Goal: Use online tool/utility: Utilize a website feature to perform a specific function

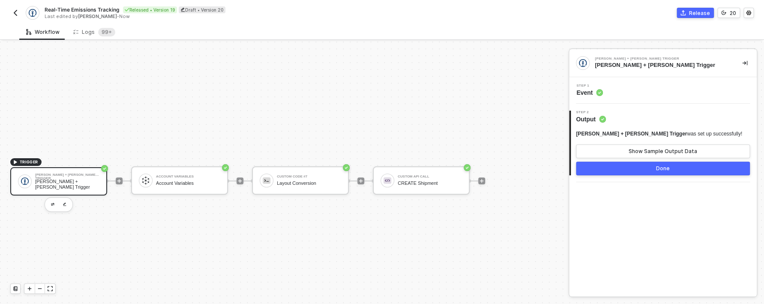
scroll to position [16, 0]
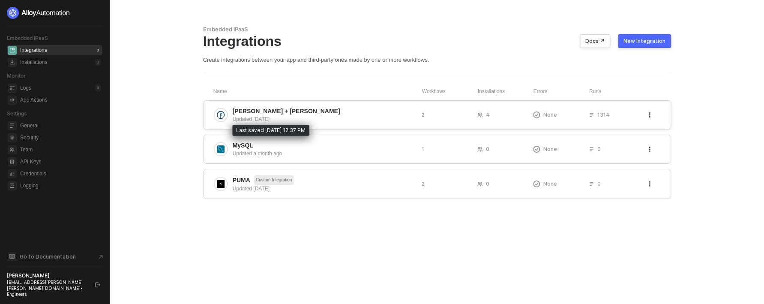
click at [308, 120] on div "Updated 15 days ago" at bounding box center [324, 119] width 182 height 8
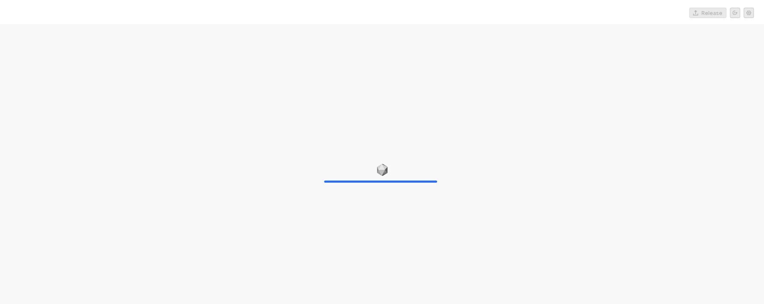
click at [423, 158] on div at bounding box center [382, 176] width 764 height 304
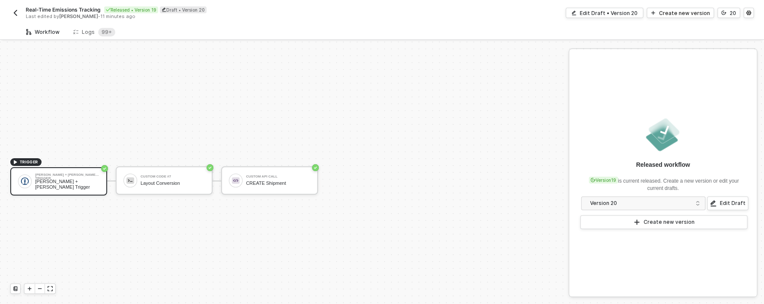
scroll to position [16, 0]
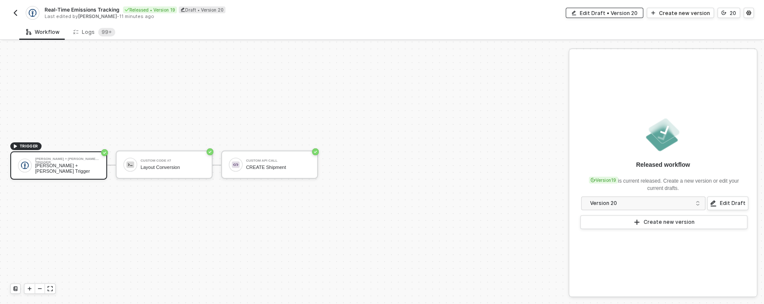
click at [637, 14] on div "Edit Draft • Version 20" at bounding box center [609, 12] width 58 height 7
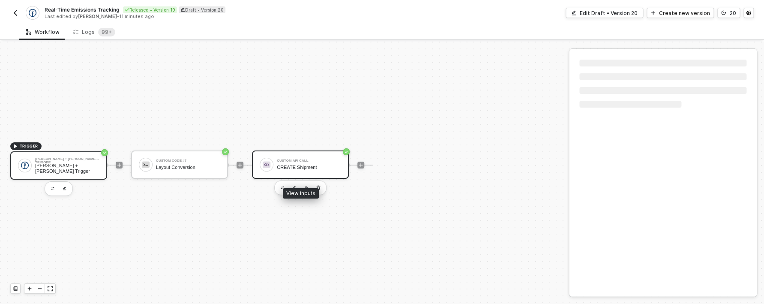
click at [320, 159] on div "Custom API Call" at bounding box center [309, 160] width 64 height 3
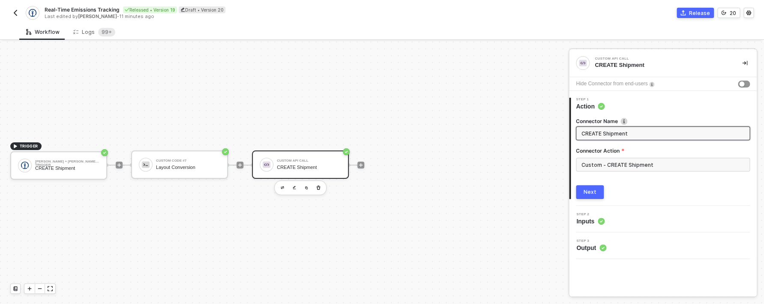
click at [599, 172] on div "Custom - CREATE Shipment" at bounding box center [663, 168] width 174 height 21
click at [599, 166] on input "Custom - CREATE Shipment" at bounding box center [663, 165] width 174 height 14
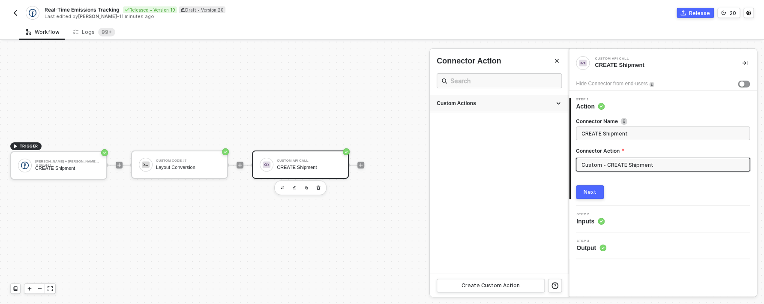
click at [526, 108] on div "Custom Actions" at bounding box center [499, 103] width 138 height 17
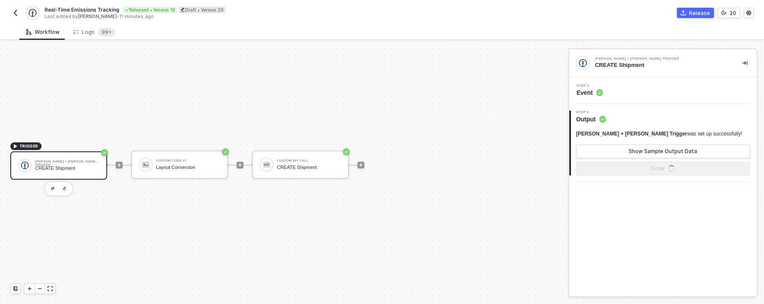
click at [604, 97] on div "Step 1 Event" at bounding box center [663, 90] width 188 height 27
click at [326, 163] on div "Custom API Call CREATE Shipment" at bounding box center [309, 164] width 64 height 16
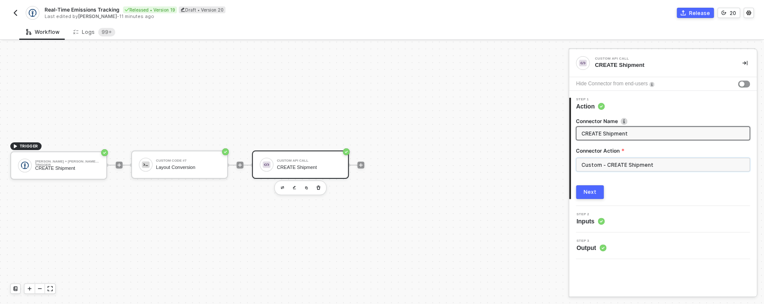
click at [605, 164] on input "Custom - CREATE Shipment" at bounding box center [663, 165] width 174 height 14
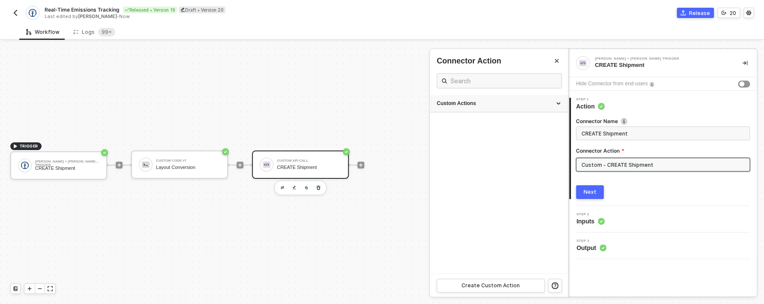
click at [535, 105] on div "Custom Actions" at bounding box center [499, 103] width 125 height 7
click at [533, 142] on button "button" at bounding box center [534, 145] width 10 height 10
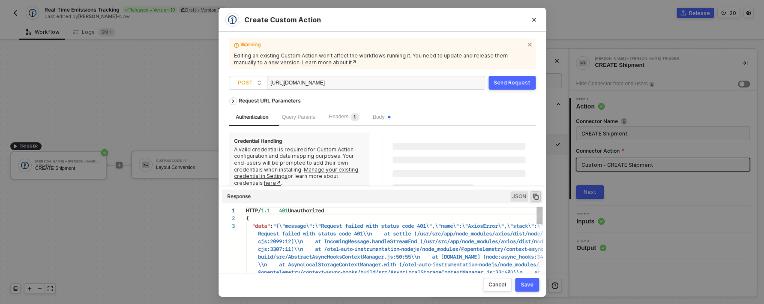
scroll to position [15, 0]
click at [388, 115] on span "Body" at bounding box center [381, 117] width 18 height 6
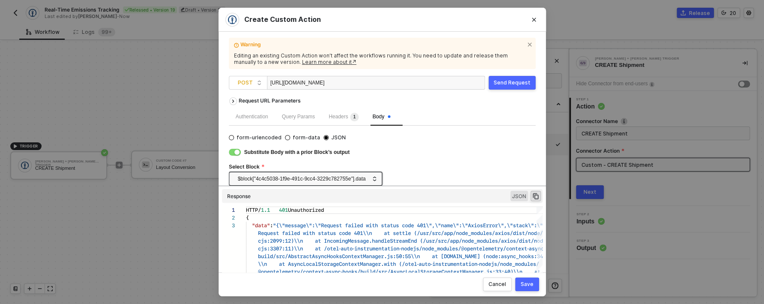
click at [332, 119] on div "Headers 1" at bounding box center [344, 116] width 44 height 17
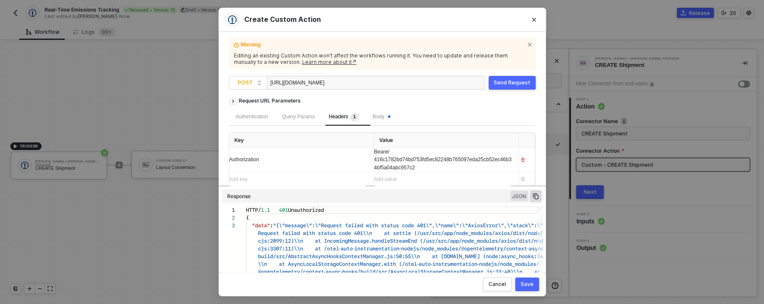
click at [391, 162] on span "Bearer 416c1782bd74bd753fd5ec82248b765097eda25cb52ec46b34bf5a04abc957c2" at bounding box center [443, 160] width 138 height 22
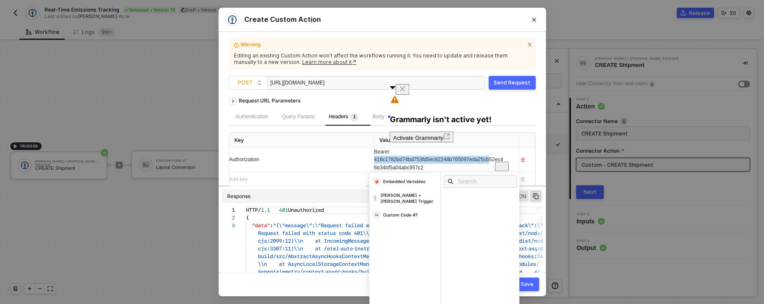
click at [391, 162] on span "Bearer 416c1782bd74bd753fd5ec82248b765097eda25cb52ec46b34bf5a04abc957c2" at bounding box center [438, 160] width 129 height 22
click at [398, 166] on span "Bearer 416c1782bd74bd753fd5ec82248b765097eda25cb52ec46b34bf5a04abc957c2" at bounding box center [438, 160] width 129 height 22
drag, startPoint x: 446, startPoint y: 170, endPoint x: 357, endPoint y: 159, distance: 89.3
click at [374, 159] on div "Bearer 416c1782bd74bd753fd5ec82248b765097eda25cb52ec46b34bf5a04abc957c2" at bounding box center [438, 160] width 129 height 24
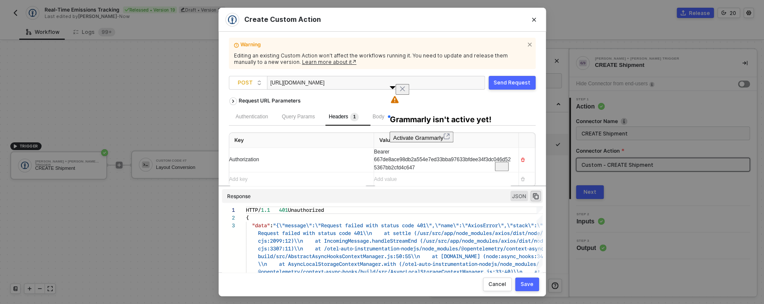
click at [523, 85] on div "Send Request" at bounding box center [512, 82] width 37 height 7
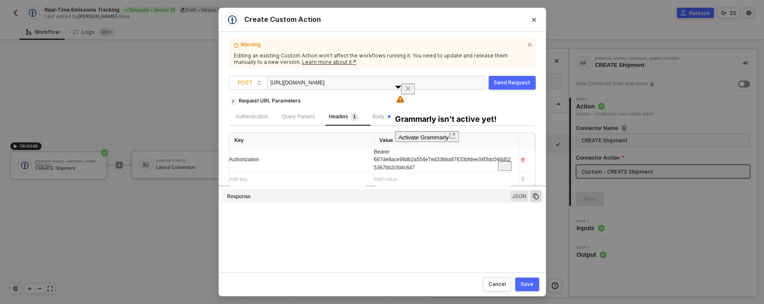
scroll to position [8, 0]
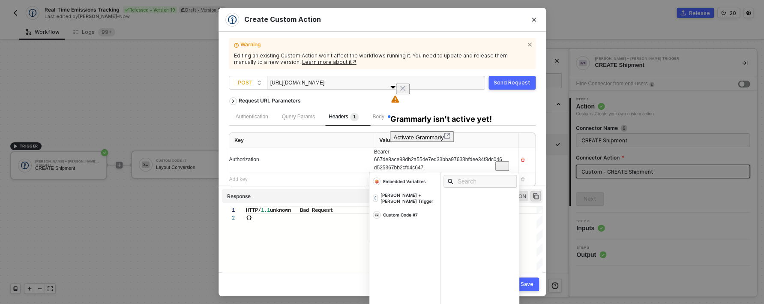
click at [390, 162] on span "Bearer 667de8ace98db2a554e7ed33bba97633bfdee34f3dc046d525367bb2cfd4c647" at bounding box center [438, 160] width 128 height 22
drag, startPoint x: 450, startPoint y: 168, endPoint x: 389, endPoint y: 154, distance: 62.5
click at [389, 154] on div "Bearer 667de8ace98db2a554e7ed33bba97633bfdee34f3dc046d525367bb2cfd4c647" at bounding box center [438, 160] width 129 height 24
click at [542, 275] on div "Cancel Save" at bounding box center [381, 284] width 327 height 24
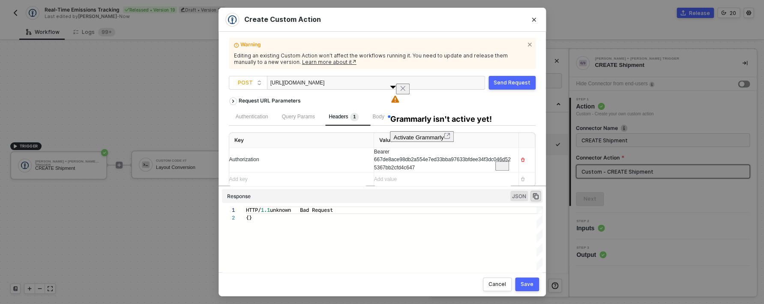
click at [516, 87] on button "Send Request" at bounding box center [511, 83] width 47 height 14
click at [320, 107] on div "Request URL Parameters" at bounding box center [382, 100] width 307 height 15
click at [406, 90] on icon "Close" at bounding box center [402, 88] width 7 height 7
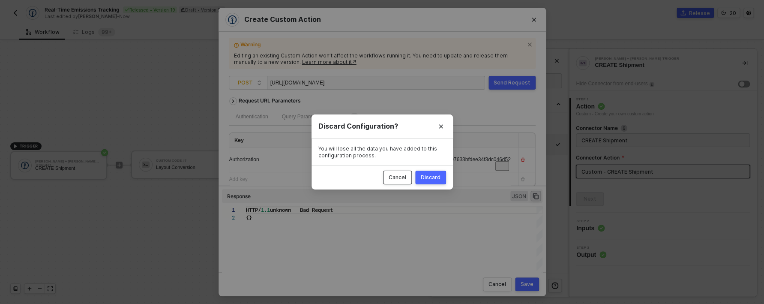
click at [404, 179] on div "Cancel" at bounding box center [398, 177] width 18 height 7
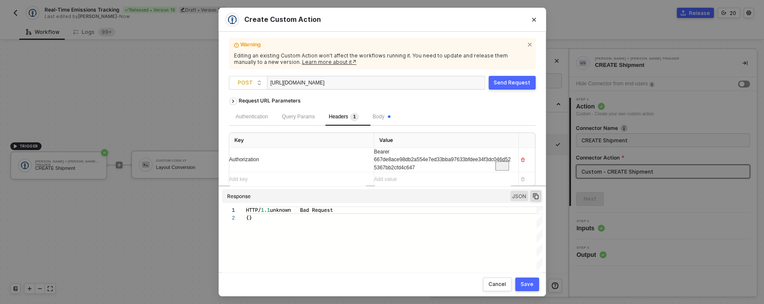
click at [511, 82] on div "Send Request" at bounding box center [512, 82] width 37 height 7
click at [514, 79] on div "Send Request" at bounding box center [512, 82] width 37 height 7
click at [510, 84] on div "Send Request" at bounding box center [512, 82] width 37 height 7
click at [518, 84] on div "Send Request" at bounding box center [512, 82] width 37 height 7
drag, startPoint x: 363, startPoint y: 84, endPoint x: 189, endPoint y: 82, distance: 173.9
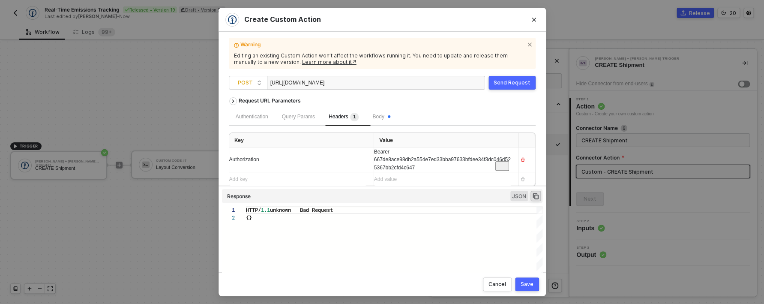
click at [270, 82] on div "https://c47ada2895e9.ngrok-free.app/api/v2/batches/upload" at bounding box center [313, 83] width 86 height 14
paste div
click at [506, 83] on div "Send Request" at bounding box center [512, 82] width 37 height 7
click at [387, 118] on span "Body" at bounding box center [381, 116] width 18 height 6
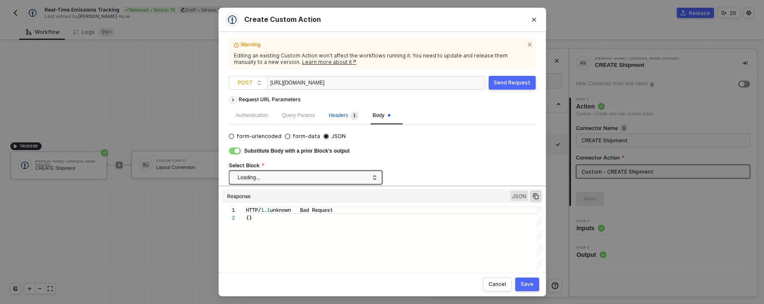
click at [348, 119] on div "Headers 1" at bounding box center [344, 115] width 30 height 9
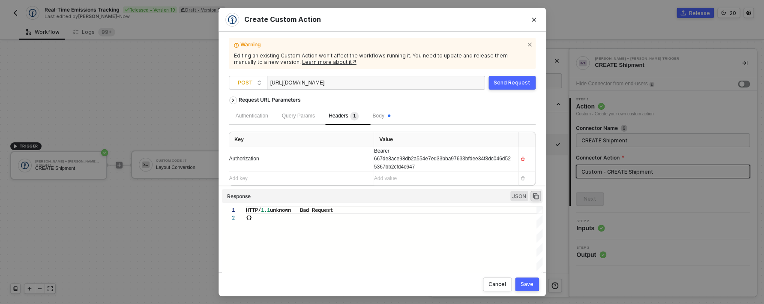
scroll to position [0, 0]
click at [420, 82] on div "[URL][DOMAIN_NAME]" at bounding box center [376, 83] width 218 height 14
click at [507, 88] on button "Send Request" at bounding box center [511, 83] width 47 height 14
drag, startPoint x: 269, startPoint y: 215, endPoint x: 215, endPoint y: 206, distance: 54.8
click at [215, 206] on div "Create Custom Action Warning Editing an existing Custom Action won’t affect the…" at bounding box center [382, 152] width 764 height 304
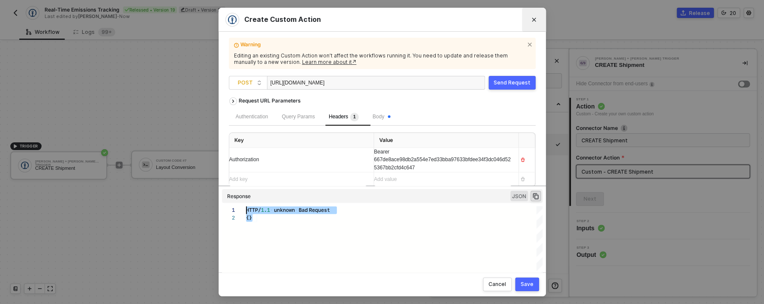
click at [535, 25] on button "Close" at bounding box center [534, 20] width 14 height 14
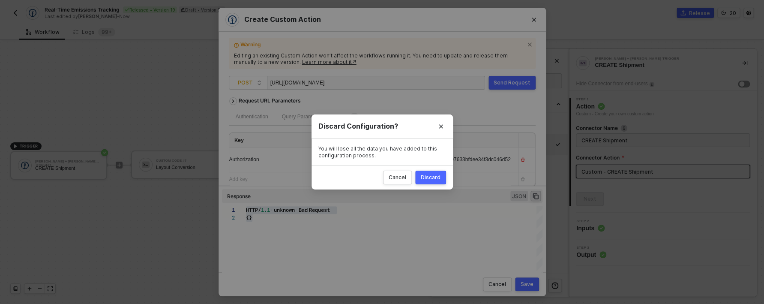
click at [428, 180] on div "Discard" at bounding box center [431, 177] width 20 height 7
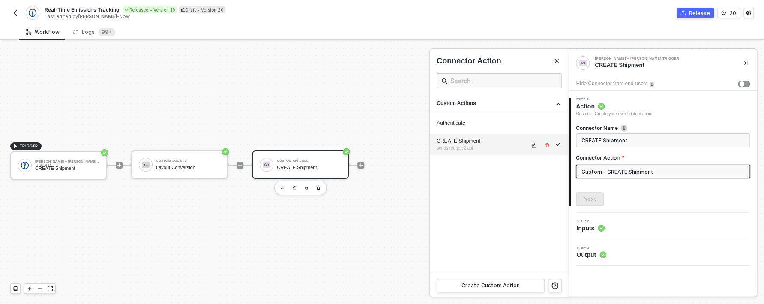
click at [533, 144] on icon "icon-edit" at bounding box center [534, 145] width 4 height 5
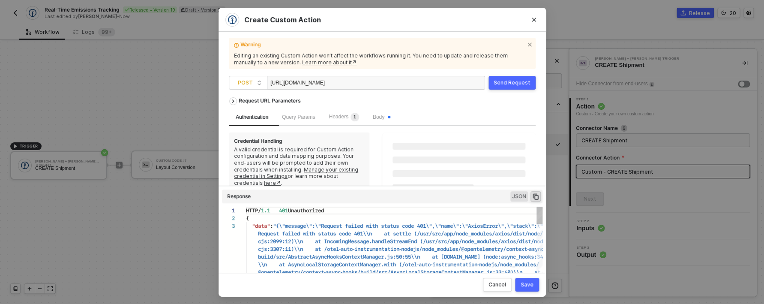
scroll to position [15, 0]
click at [390, 116] on span "Body" at bounding box center [381, 117] width 18 height 6
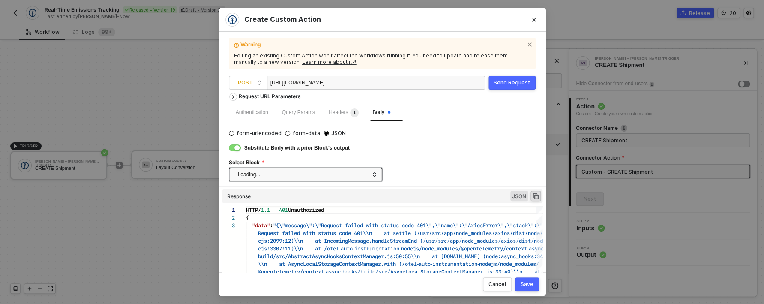
scroll to position [7, 0]
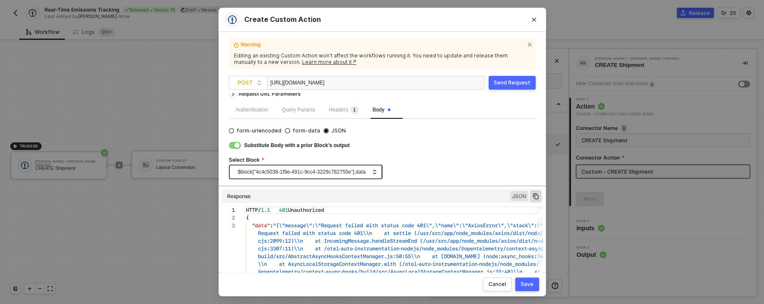
click at [348, 176] on span "$block["4c4c5038-1f9e-491c-9cc4-3229c782755e"].data" at bounding box center [307, 171] width 139 height 13
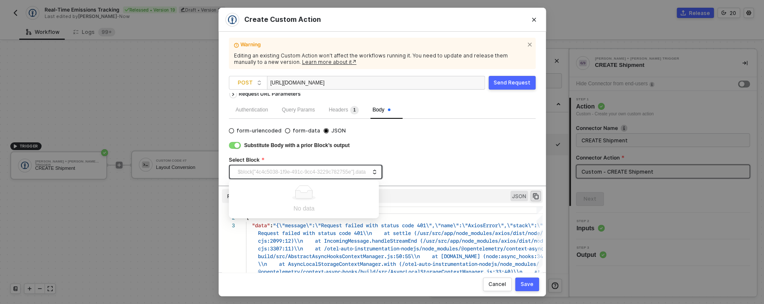
click at [328, 170] on span "$block["4c4c5038-1f9e-491c-9cc4-3229c782755e"].data" at bounding box center [307, 171] width 139 height 13
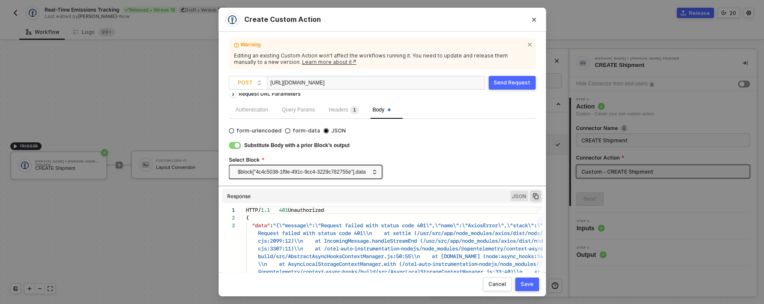
click at [431, 158] on div "Select Block" at bounding box center [382, 160] width 307 height 9
click at [559, 166] on div "Create Custom Action Warning Editing an existing Custom Action won’t affect the…" at bounding box center [382, 152] width 764 height 304
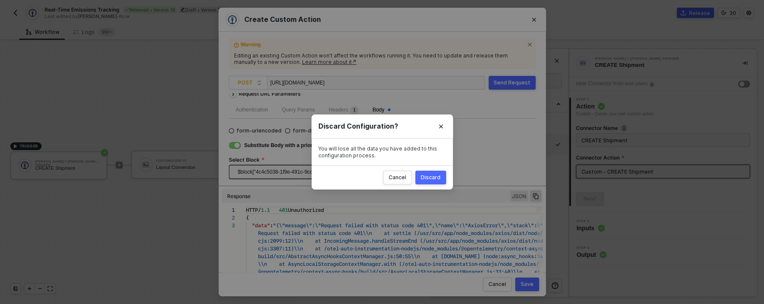
click at [431, 178] on div "Discard" at bounding box center [431, 177] width 20 height 7
radio input "true"
radio input "false"
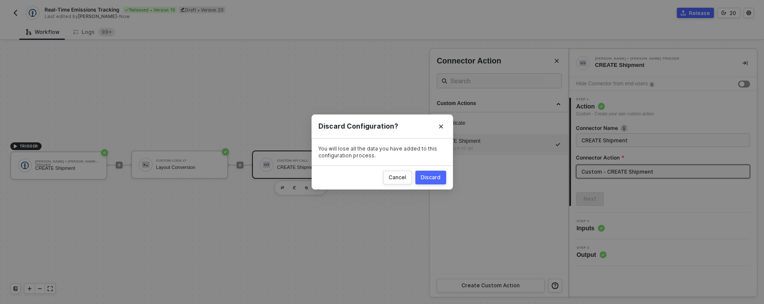
scroll to position [0, 0]
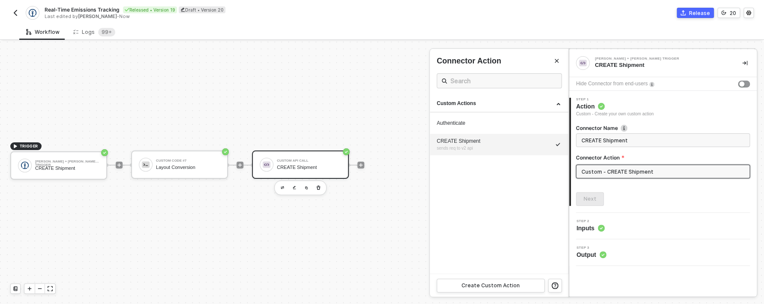
drag, startPoint x: 257, startPoint y: 165, endPoint x: 251, endPoint y: 168, distance: 7.3
click at [258, 165] on div at bounding box center [382, 173] width 764 height 262
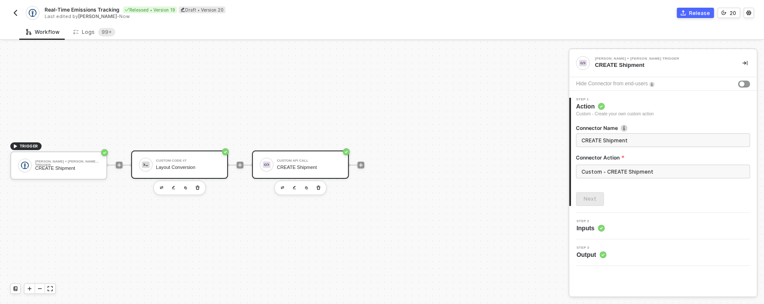
click at [217, 171] on div "Custom Code #7 Layout Conversion" at bounding box center [188, 164] width 64 height 16
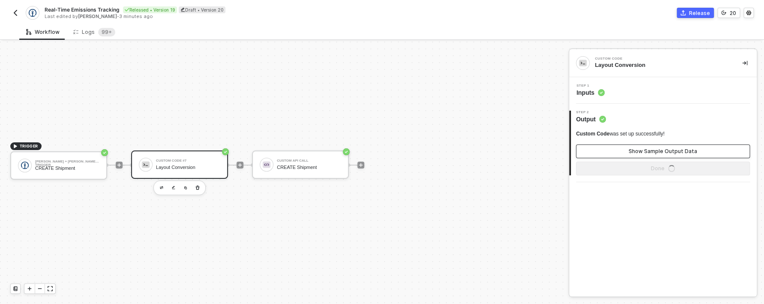
click at [608, 148] on button "Show Sample Output Data" at bounding box center [663, 151] width 174 height 14
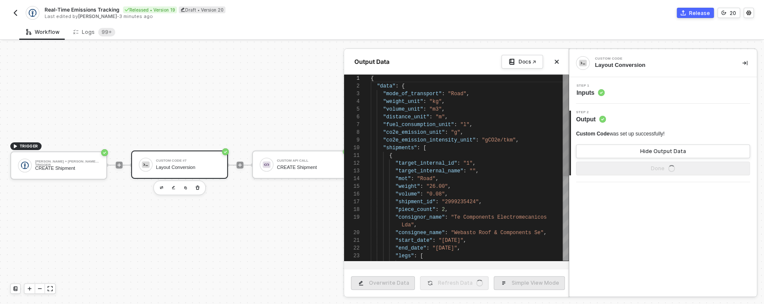
scroll to position [77, 0]
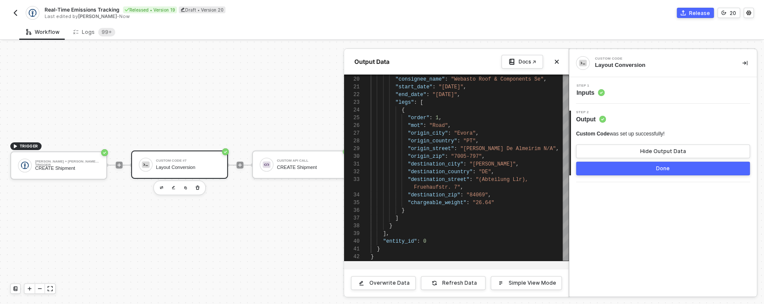
click at [248, 228] on div at bounding box center [382, 173] width 764 height 262
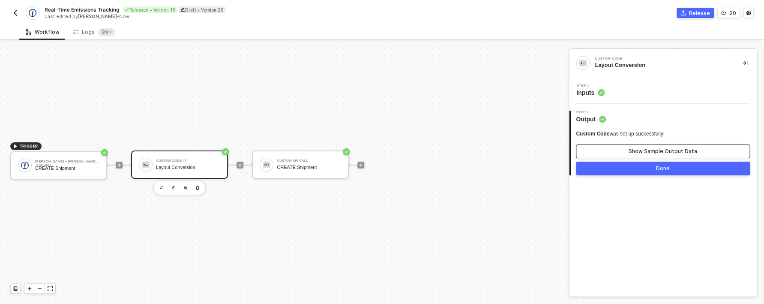
click at [590, 149] on button "Show Sample Output Data" at bounding box center [663, 151] width 174 height 14
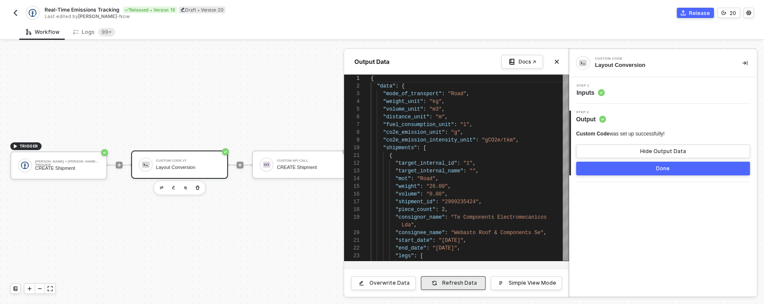
click at [471, 283] on div "Refresh Data" at bounding box center [459, 282] width 35 height 7
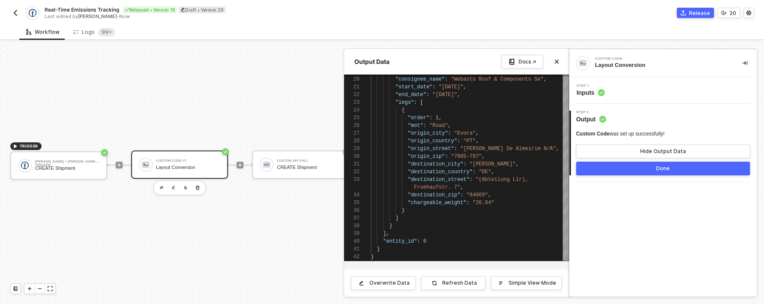
click at [284, 215] on div at bounding box center [382, 173] width 764 height 262
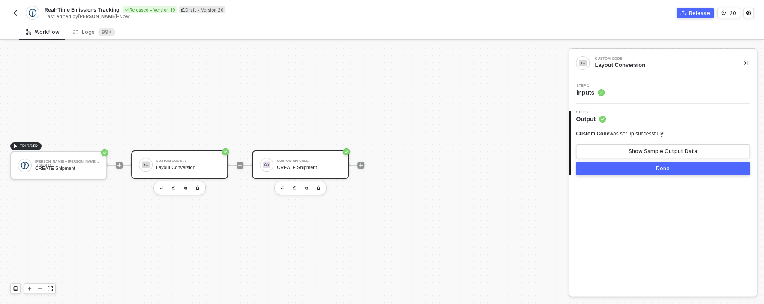
click at [326, 164] on div "Custom API Call CREATE Shipment" at bounding box center [309, 164] width 64 height 16
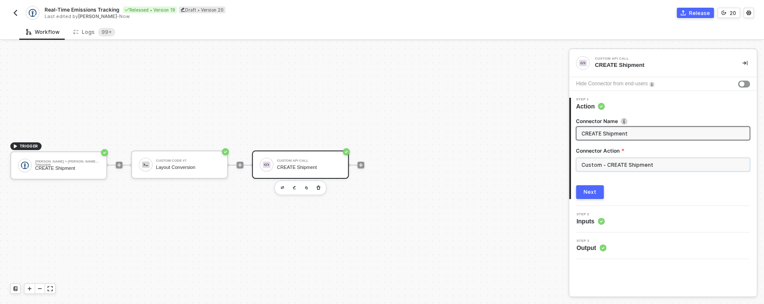
click at [603, 165] on input "Custom - CREATE Shipment" at bounding box center [663, 165] width 174 height 14
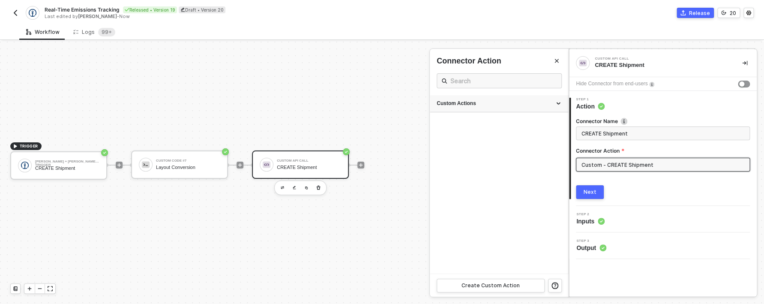
click at [511, 106] on div "Custom Actions" at bounding box center [499, 103] width 125 height 7
click at [528, 146] on div "CREATE Shipment sends req to v2 api" at bounding box center [483, 145] width 92 height 14
click at [531, 144] on icon "icon-edit" at bounding box center [533, 145] width 5 height 5
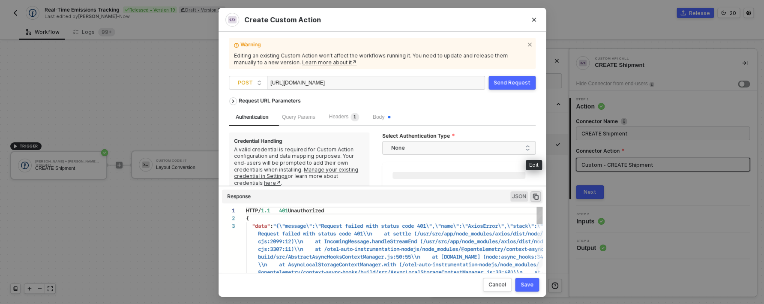
scroll to position [15, 0]
click at [353, 120] on div "Headers 1" at bounding box center [344, 117] width 30 height 9
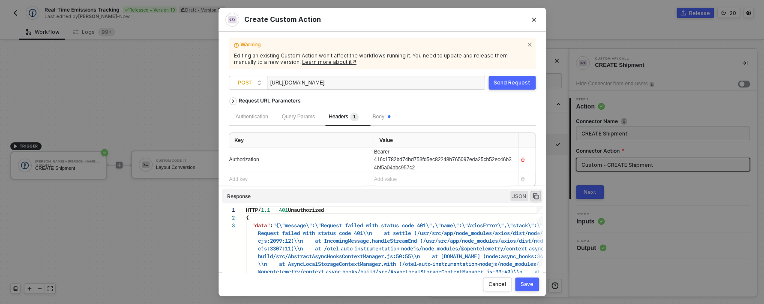
click at [404, 167] on span "Bearer 416c1782bd74bd753fd5ec82248b765097eda25cb52ec46b34bf5a04abc957c2" at bounding box center [443, 160] width 138 height 22
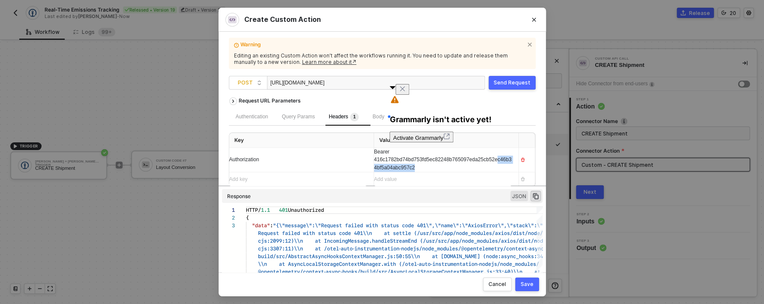
click at [404, 167] on span "Bearer 416c1782bd74bd753fd5ec82248b765097eda25cb52ec46b34bf5a04abc957c2" at bounding box center [443, 160] width 138 height 22
click at [453, 167] on div "Bearer 416c1782bd74bd753fd5ec82248b765097eda25cb52ec46b34bf5a04abc957c2" at bounding box center [443, 160] width 138 height 24
drag, startPoint x: 443, startPoint y: 168, endPoint x: 371, endPoint y: 158, distance: 73.1
click at [367, 158] on tr "Authorization Bearer 416c1782bd74bd753fd5ec82248b765097eda25cb52ec46b34bf5a04ab…" at bounding box center [382, 160] width 306 height 25
click at [508, 83] on div "Send Request" at bounding box center [512, 82] width 37 height 7
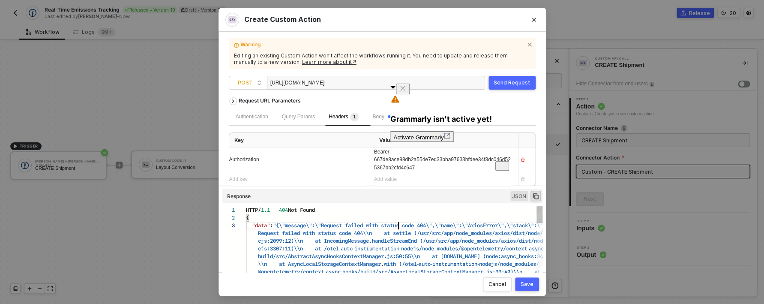
scroll to position [15, 153]
click at [398, 226] on span ""{\"message\":\"Request failed with status code 40" at bounding box center [348, 225] width 150 height 8
drag, startPoint x: 365, startPoint y: 81, endPoint x: 266, endPoint y: 79, distance: 99.0
click at [270, 79] on div "https://c47ada2895e9.ngrok-free.app/api/v2/batches/upload" at bounding box center [313, 83] width 86 height 14
paste div
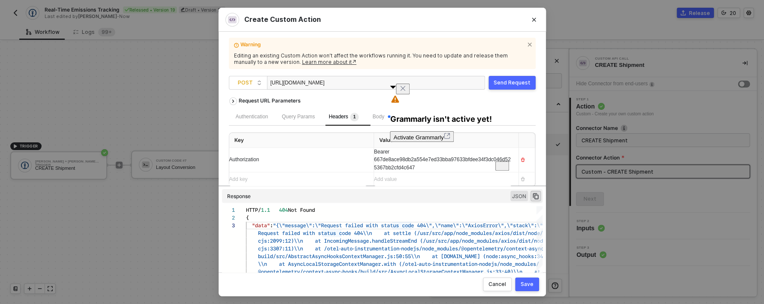
click at [272, 84] on div "[URL][DOMAIN_NAME]" at bounding box center [313, 83] width 86 height 14
click at [511, 80] on div "Send Request" at bounding box center [512, 82] width 37 height 7
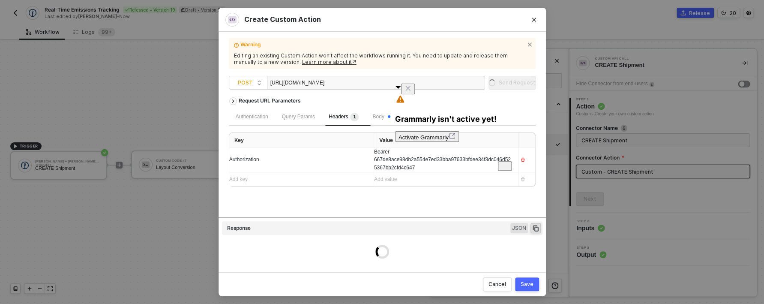
click at [411, 92] on icon "Close" at bounding box center [407, 88] width 7 height 7
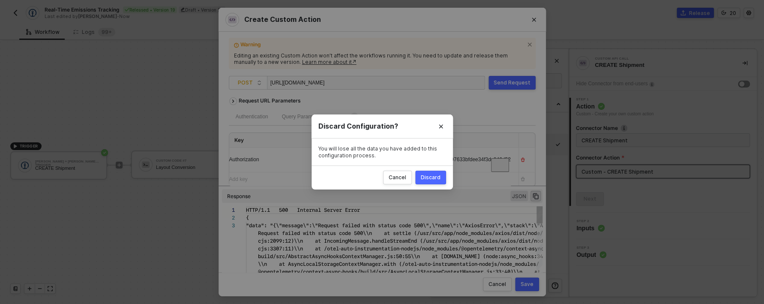
scroll to position [15, 0]
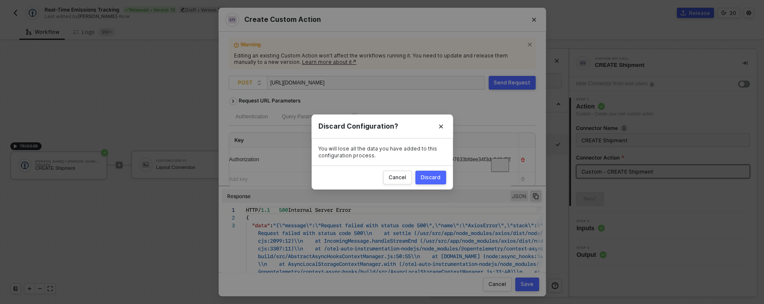
click at [432, 178] on div "Discard" at bounding box center [431, 177] width 20 height 7
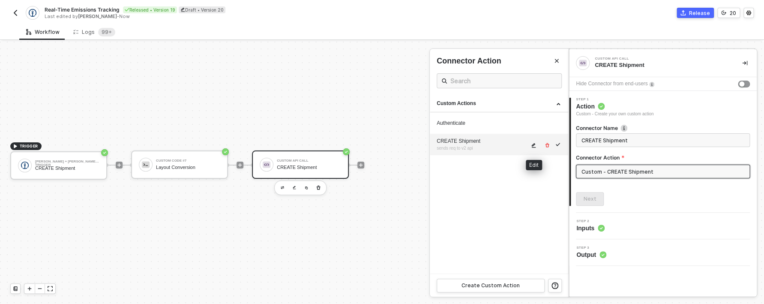
click at [534, 144] on icon "icon-edit" at bounding box center [534, 145] width 4 height 5
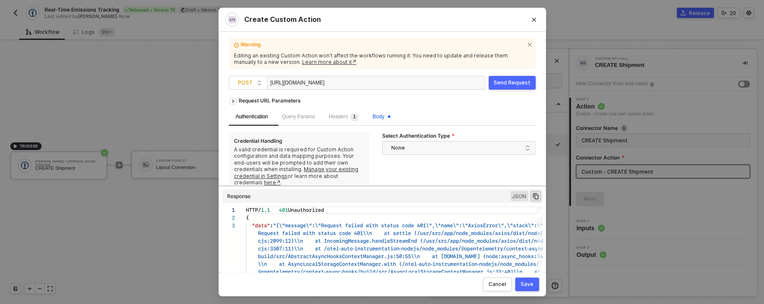
click at [386, 117] on span "Body" at bounding box center [381, 117] width 18 height 6
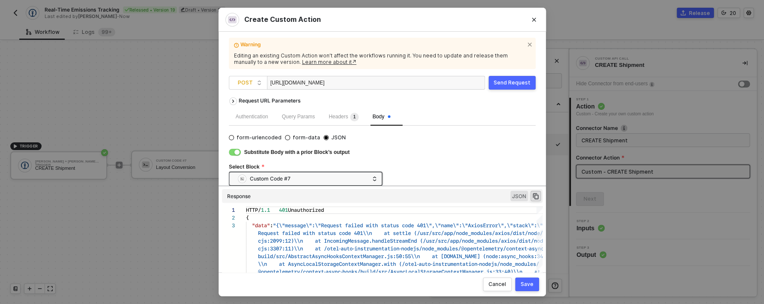
scroll to position [7, 0]
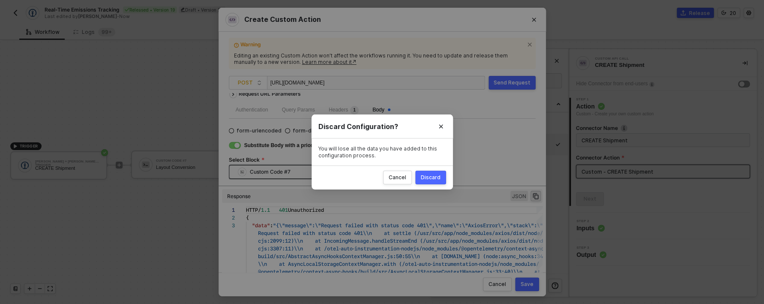
click at [163, 217] on div "Create Custom Action Warning Editing an existing Custom Action won’t affect the…" at bounding box center [382, 152] width 764 height 304
click at [420, 178] on button "Discard" at bounding box center [430, 178] width 31 height 14
radio input "true"
radio input "false"
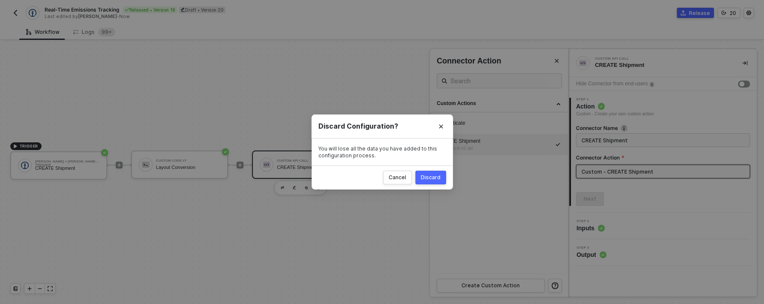
scroll to position [0, 0]
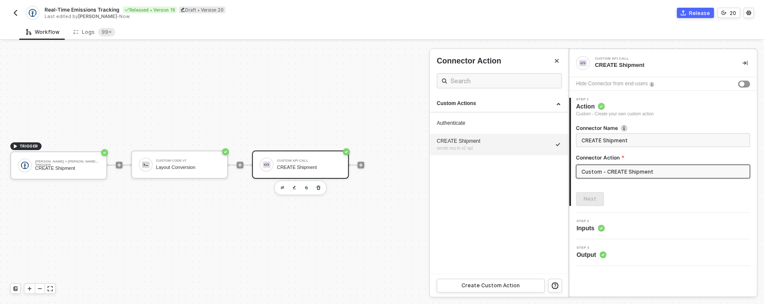
click at [201, 165] on div at bounding box center [382, 173] width 764 height 262
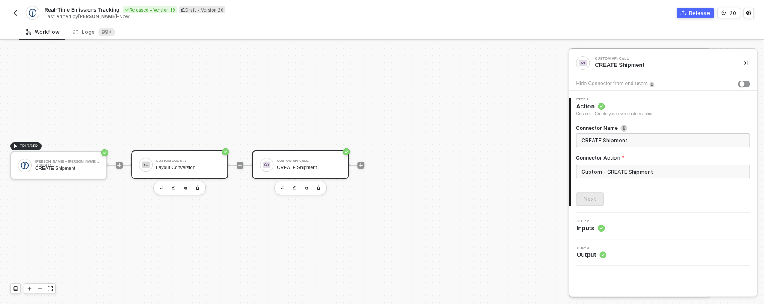
click at [190, 171] on div "Custom Code #7 Layout Conversion" at bounding box center [188, 164] width 64 height 16
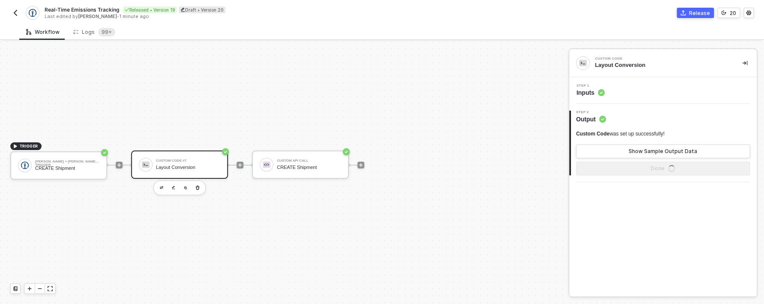
click at [590, 95] on span "Inputs" at bounding box center [590, 92] width 28 height 9
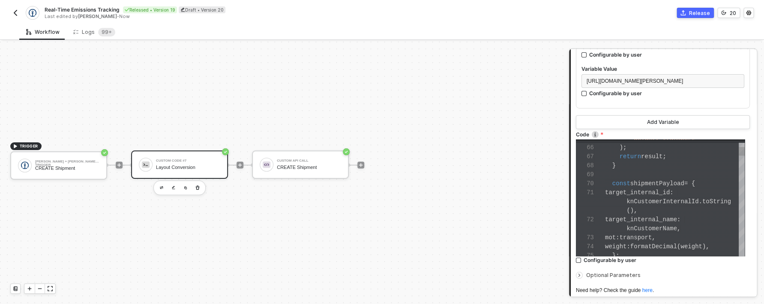
scroll to position [9, 76]
click at [721, 230] on div "knCustomerName ," at bounding box center [675, 228] width 140 height 9
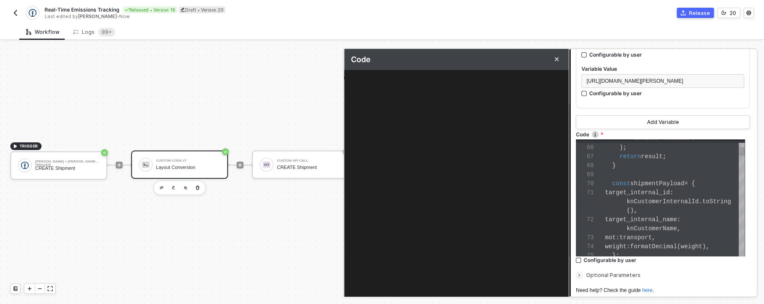
scroll to position [69, 0]
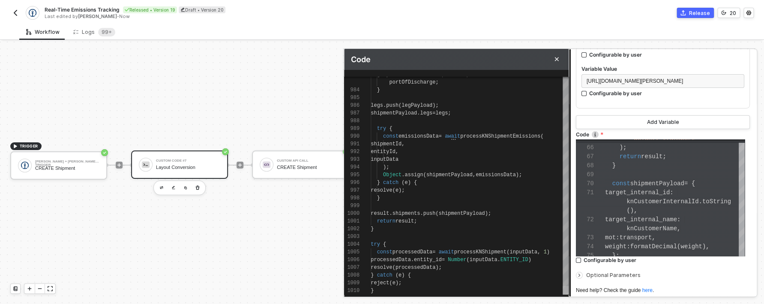
drag, startPoint x: 565, startPoint y: 85, endPoint x: 541, endPoint y: 302, distance: 218.5
click at [482, 263] on div "resolve ( processedData );" at bounding box center [470, 267] width 198 height 8
click at [428, 236] on div at bounding box center [470, 237] width 198 height 8
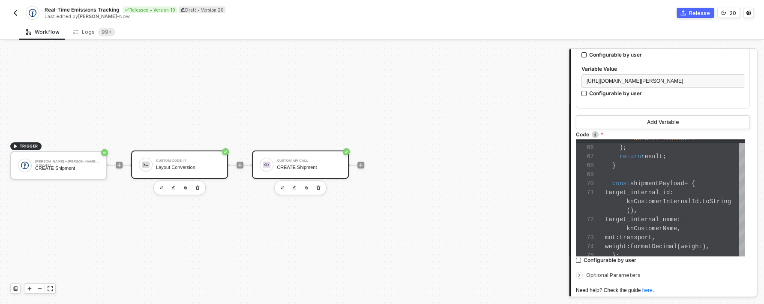
click at [325, 167] on div "CREATE Shipment" at bounding box center [309, 168] width 64 height 6
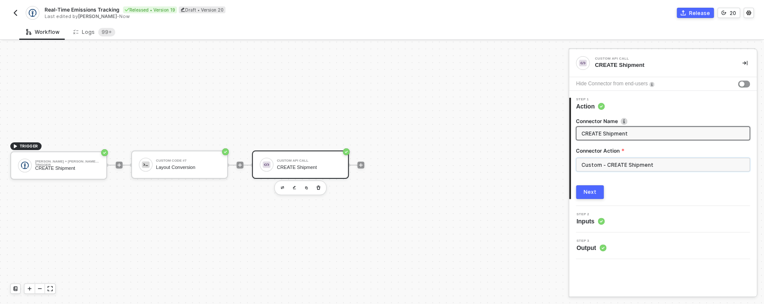
click at [606, 163] on input "Custom - CREATE Shipment" at bounding box center [663, 165] width 174 height 14
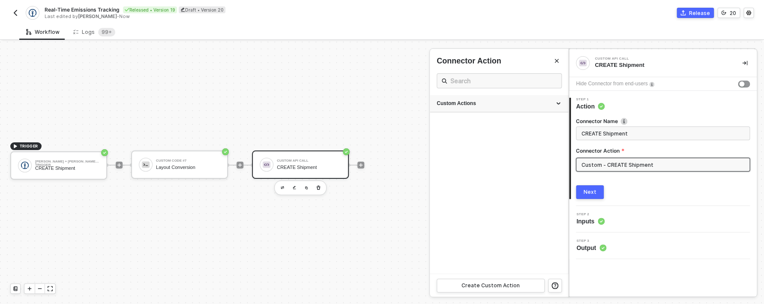
click at [494, 107] on div "Custom Actions" at bounding box center [499, 103] width 125 height 7
click at [530, 144] on button "button" at bounding box center [534, 145] width 10 height 10
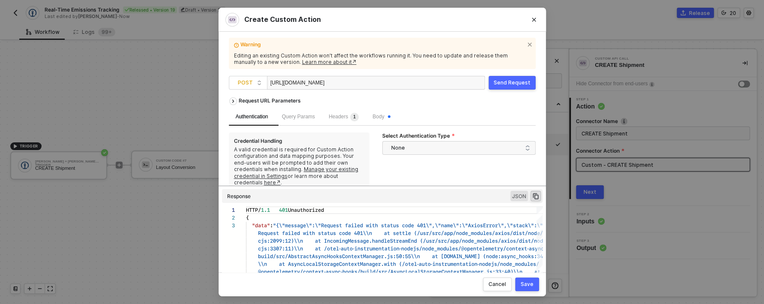
drag, startPoint x: 363, startPoint y: 85, endPoint x: 230, endPoint y: 67, distance: 134.9
click at [270, 76] on div "https://c47ada2895e9.ngrok-free.app/api/v2/batches/upload" at bounding box center [313, 83] width 86 height 14
paste div
click at [351, 116] on span "Headers 1" at bounding box center [344, 117] width 30 height 6
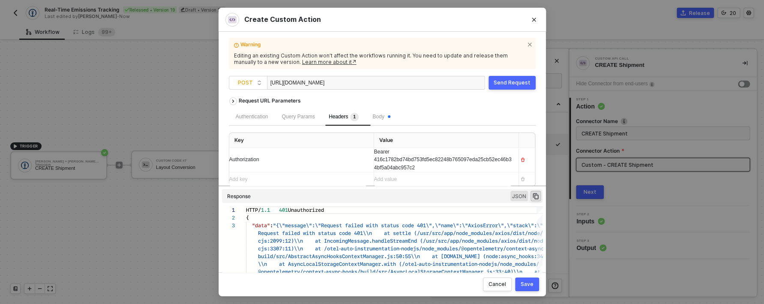
click at [392, 122] on div "Body" at bounding box center [380, 116] width 31 height 17
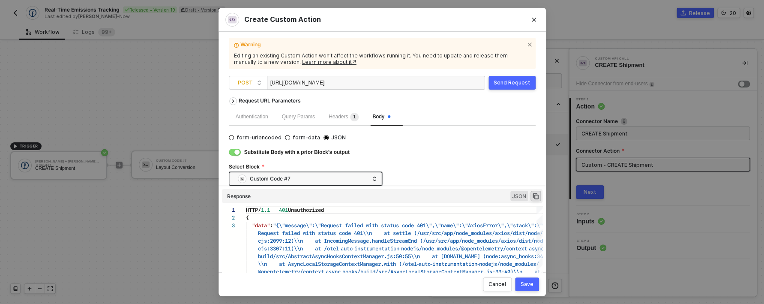
scroll to position [7, 0]
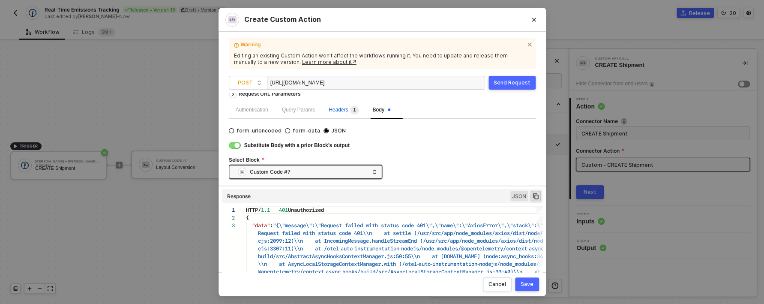
click at [346, 110] on span "Headers 1" at bounding box center [344, 110] width 30 height 6
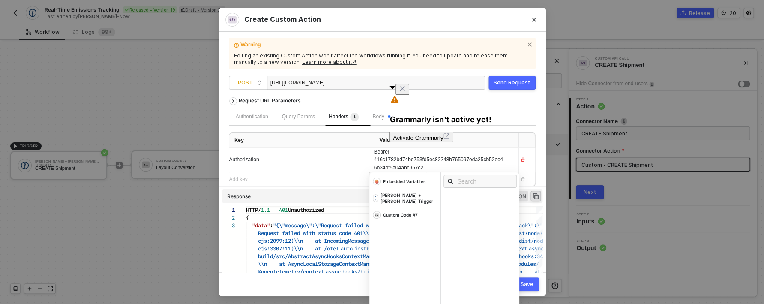
click at [404, 169] on span "Bearer 416c1782bd74bd753fd5ec82248b765097eda25cb52ec46b34bf5a04abc957c2" at bounding box center [438, 160] width 129 height 22
click at [402, 165] on div "Bearer 416c1782bd74bd753fd5ec82248b765097eda25cb52ec46b34bf5a04abc957c2" at bounding box center [438, 160] width 129 height 24
drag, startPoint x: 445, startPoint y: 170, endPoint x: 362, endPoint y: 161, distance: 83.6
click at [374, 161] on div "Bearer 416c1782bd74bd753fd5ec82248b765097eda25cb52ec46b34bf5a04abc957c2" at bounding box center [438, 160] width 129 height 24
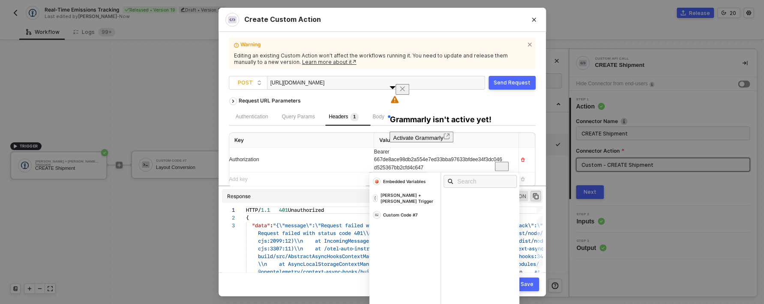
click at [296, 150] on td "Authorization" at bounding box center [301, 160] width 145 height 25
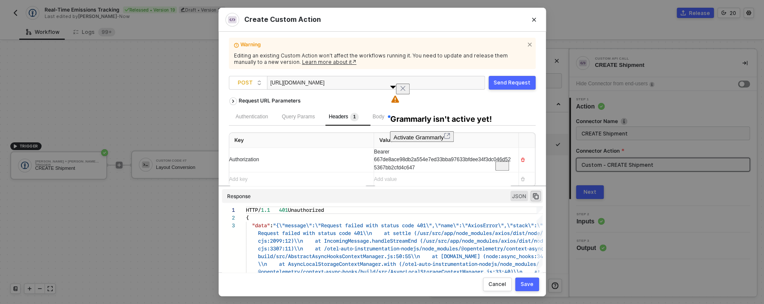
click at [522, 84] on div "Send Request" at bounding box center [512, 82] width 37 height 7
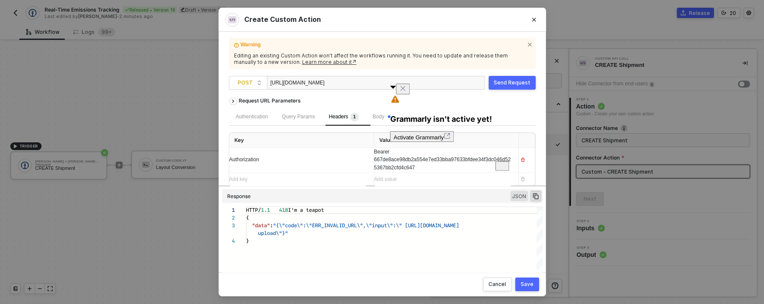
scroll to position [23, 0]
click at [275, 73] on div "Warning Editing an existing Custom Action won’t affect the workflows running it…" at bounding box center [382, 152] width 307 height 220
click at [278, 83] on div "[URL][DOMAIN_NAME]" at bounding box center [313, 83] width 86 height 14
drag, startPoint x: 364, startPoint y: 84, endPoint x: 256, endPoint y: 74, distance: 108.0
click at [270, 76] on div "[URL][DOMAIN_NAME]" at bounding box center [313, 83] width 86 height 14
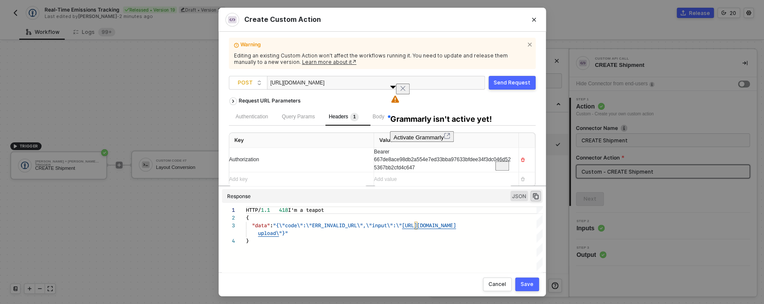
click at [269, 83] on div "[URL][DOMAIN_NAME]" at bounding box center [376, 83] width 218 height 14
click at [270, 84] on div "[URL][DOMAIN_NAME]" at bounding box center [376, 83] width 218 height 14
click at [271, 83] on div "[URL][DOMAIN_NAME]" at bounding box center [313, 83] width 86 height 14
click at [519, 85] on div "Send Request" at bounding box center [512, 82] width 37 height 7
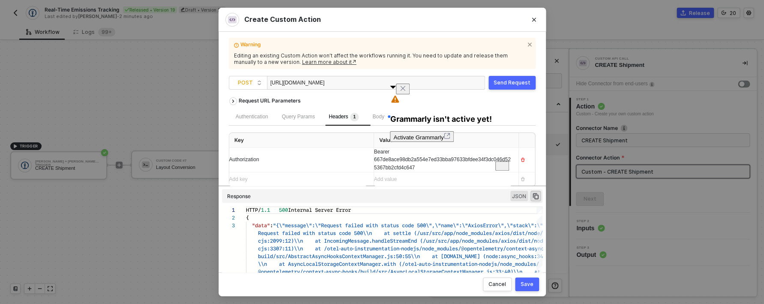
scroll to position [15, 0]
click at [529, 87] on button "Send Request" at bounding box center [511, 83] width 47 height 14
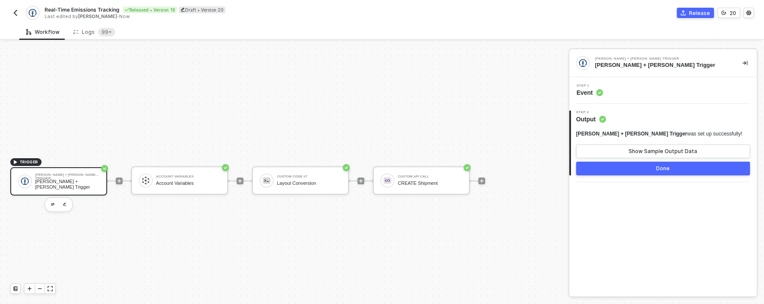
scroll to position [16, 0]
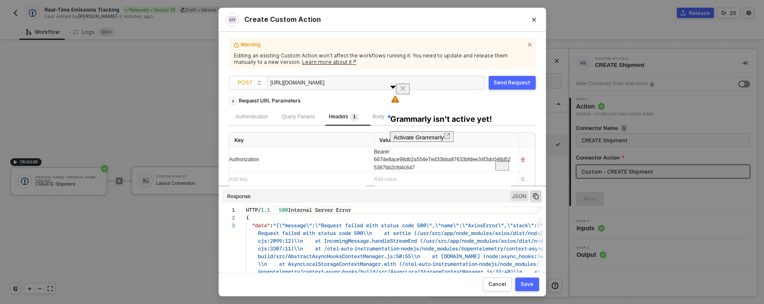
scroll to position [15, 0]
